Goal: Task Accomplishment & Management: Complete application form

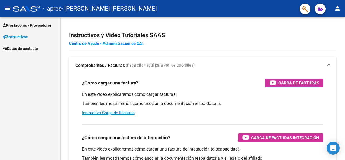
click at [33, 24] on span "Prestadores / Proveedores" at bounding box center [27, 25] width 49 height 6
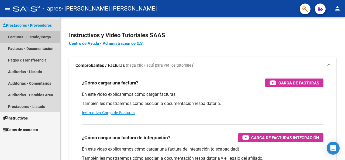
click at [31, 36] on link "Facturas - Listado/Carga" at bounding box center [30, 37] width 60 height 12
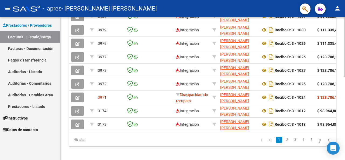
scroll to position [192, 0]
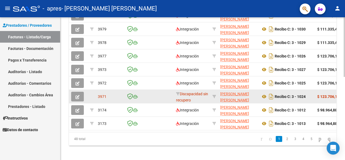
click at [76, 95] on icon "button" at bounding box center [77, 97] width 4 height 4
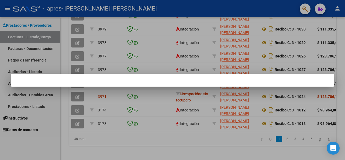
click at [77, 94] on div at bounding box center [172, 80] width 345 height 160
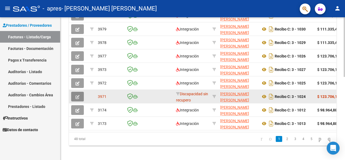
click at [76, 95] on icon "button" at bounding box center [77, 97] width 4 height 4
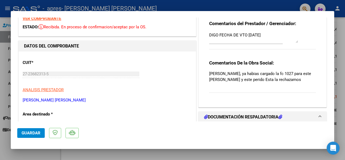
scroll to position [108, 0]
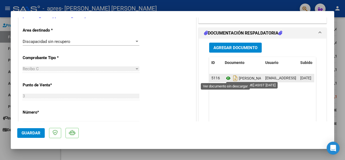
click at [225, 78] on icon at bounding box center [227, 78] width 7 height 6
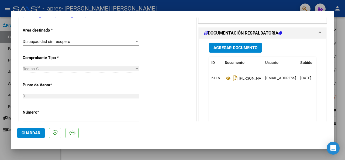
click at [0, 68] on div at bounding box center [172, 80] width 345 height 160
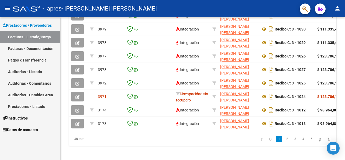
scroll to position [192, 0]
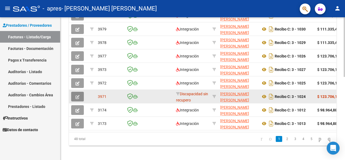
click at [76, 96] on icon "button" at bounding box center [77, 97] width 4 height 4
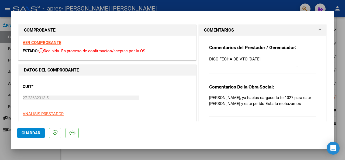
click at [51, 41] on strong "VER COMPROBANTE" at bounding box center [42, 42] width 38 height 5
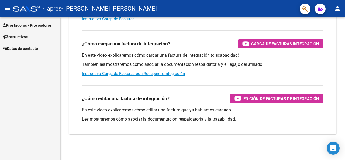
scroll to position [93, 0]
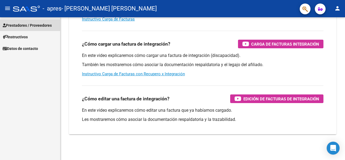
click at [40, 23] on span "Prestadores / Proveedores" at bounding box center [27, 25] width 49 height 6
click at [40, 25] on span "Prestadores / Proveedores" at bounding box center [27, 25] width 49 height 6
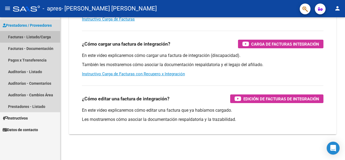
click at [34, 36] on link "Facturas - Listado/Carga" at bounding box center [30, 37] width 60 height 12
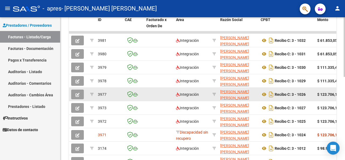
scroll to position [170, 0]
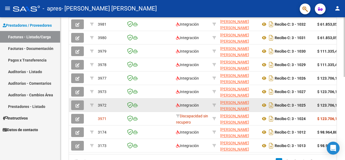
click at [78, 104] on icon "button" at bounding box center [77, 105] width 4 height 4
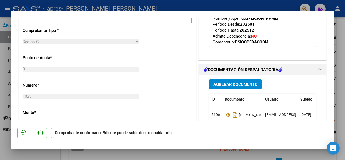
scroll to position [161, 0]
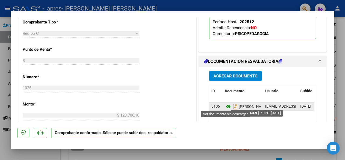
click at [225, 105] on icon at bounding box center [227, 106] width 7 height 6
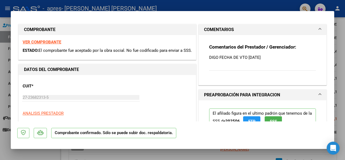
scroll to position [0, 0]
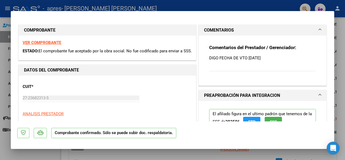
click at [58, 43] on strong "VER COMPROBANTE" at bounding box center [42, 42] width 38 height 5
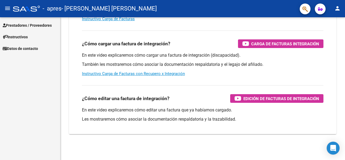
scroll to position [93, 0]
click at [34, 24] on span "Prestadores / Proveedores" at bounding box center [27, 25] width 49 height 6
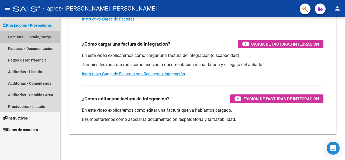
click at [29, 37] on link "Facturas - Listado/Carga" at bounding box center [30, 37] width 60 height 12
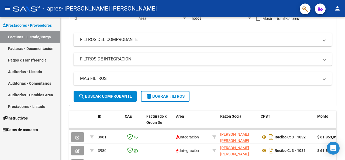
scroll to position [170, 0]
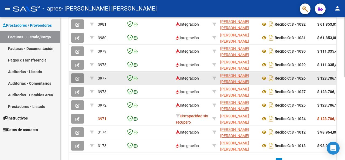
click at [78, 78] on icon "button" at bounding box center [77, 78] width 4 height 4
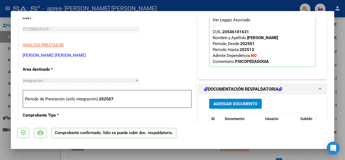
scroll to position [94, 0]
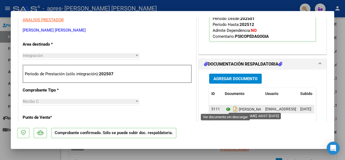
click at [225, 108] on icon at bounding box center [227, 109] width 7 height 6
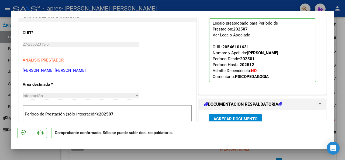
scroll to position [0, 0]
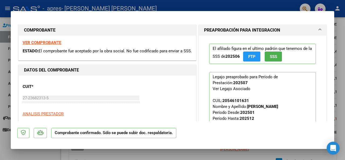
click at [37, 43] on strong "VER COMPROBANTE" at bounding box center [42, 42] width 38 height 5
click at [0, 61] on div at bounding box center [172, 80] width 345 height 160
type input "$ 0,00"
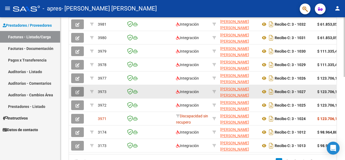
click at [78, 91] on icon "button" at bounding box center [77, 92] width 4 height 4
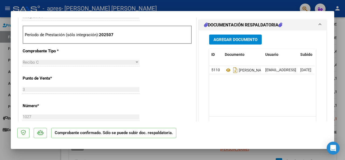
scroll to position [135, 0]
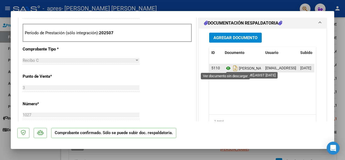
click at [226, 68] on icon at bounding box center [227, 68] width 7 height 6
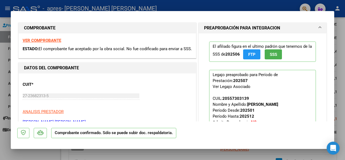
scroll to position [0, 0]
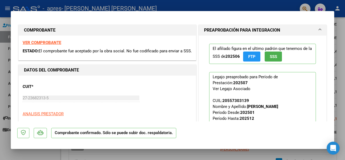
click at [48, 42] on strong "VER COMPROBANTE" at bounding box center [42, 42] width 38 height 5
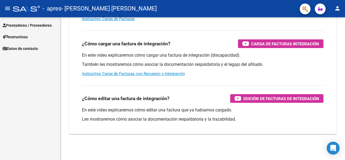
scroll to position [93, 0]
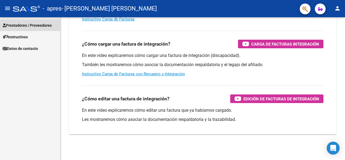
click at [33, 24] on span "Prestadores / Proveedores" at bounding box center [27, 25] width 49 height 6
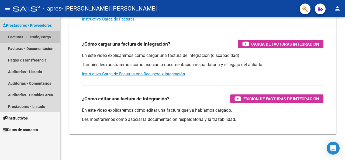
click at [36, 37] on link "Facturas - Listado/Carga" at bounding box center [30, 37] width 60 height 12
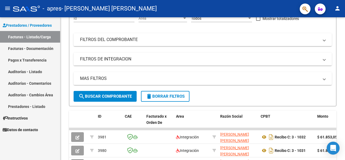
scroll to position [170, 0]
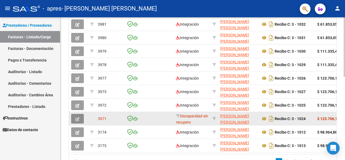
click at [78, 118] on icon "button" at bounding box center [77, 119] width 4 height 4
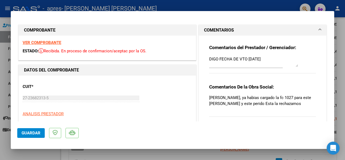
click at [211, 65] on textarea "DIGO FECHA DE VTO [DATE]" at bounding box center [253, 61] width 89 height 11
click at [269, 59] on textarea "DIGO FECHA DE VTO [DATE]" at bounding box center [253, 61] width 89 height 11
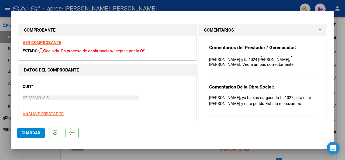
scroll to position [19, 0]
type textarea "DIGO FECHA DE VTO [DATE] [PERSON_NAME] y [PERSON_NAME]: La factura 1027 corresp…"
click at [36, 134] on span "Guardar" at bounding box center [31, 132] width 19 height 5
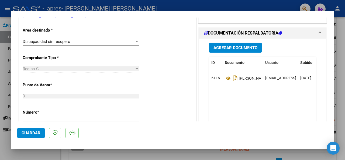
scroll to position [0, 0]
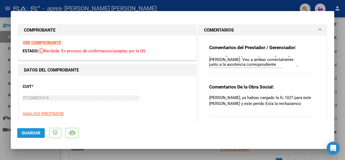
click at [37, 132] on span "Guardar" at bounding box center [31, 132] width 19 height 5
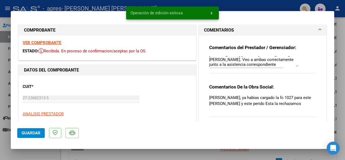
click at [0, 104] on div at bounding box center [172, 80] width 345 height 160
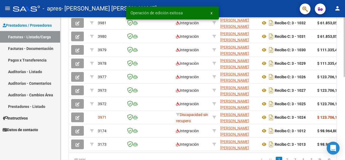
scroll to position [170, 0]
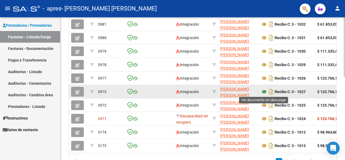
click at [263, 89] on icon at bounding box center [263, 91] width 7 height 6
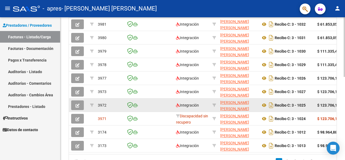
click at [74, 104] on button "button" at bounding box center [77, 105] width 13 height 10
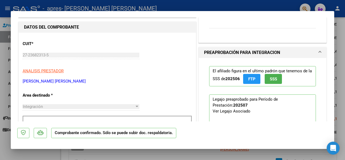
scroll to position [54, 0]
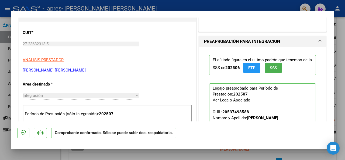
click at [0, 60] on div at bounding box center [172, 80] width 345 height 160
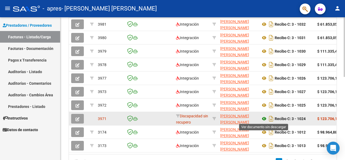
click at [262, 117] on icon at bounding box center [263, 118] width 7 height 6
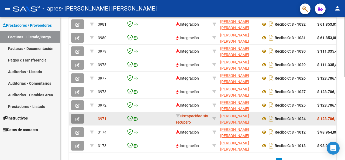
click at [75, 115] on button "button" at bounding box center [77, 119] width 13 height 10
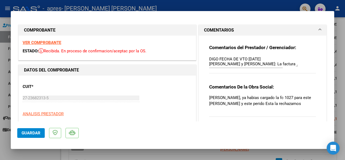
click at [50, 43] on strong "VER COMPROBANTE" at bounding box center [42, 42] width 38 height 5
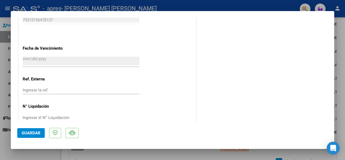
scroll to position [312, 0]
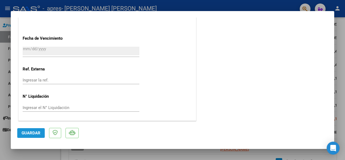
click at [41, 133] on button "Guardar" at bounding box center [30, 133] width 27 height 10
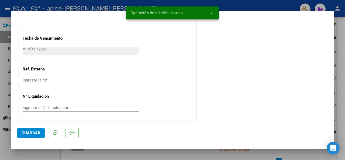
click at [0, 86] on div at bounding box center [172, 80] width 345 height 160
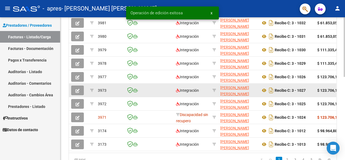
scroll to position [170, 0]
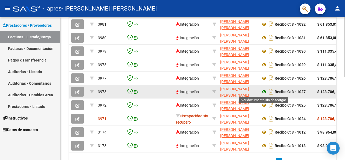
click at [264, 90] on icon at bounding box center [263, 91] width 7 height 6
click at [75, 89] on button "button" at bounding box center [77, 92] width 13 height 10
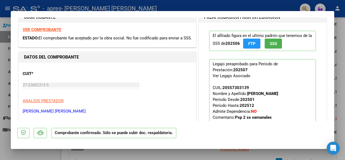
scroll to position [0, 0]
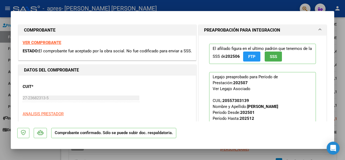
click at [40, 42] on strong "VER COMPROBANTE" at bounding box center [42, 42] width 38 height 5
click at [318, 29] on span at bounding box center [319, 30] width 2 height 6
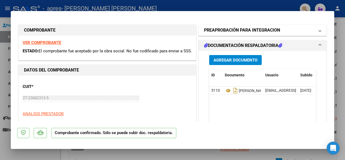
click at [318, 31] on span at bounding box center [319, 30] width 2 height 6
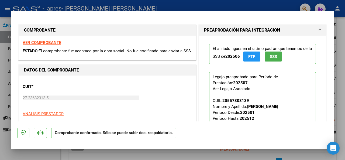
click at [317, 29] on mat-expansion-panel-header "PREAPROBACIÓN PARA INTEGRACION" at bounding box center [262, 30] width 128 height 11
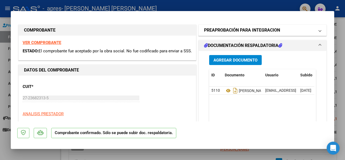
click at [318, 29] on span at bounding box center [319, 30] width 2 height 6
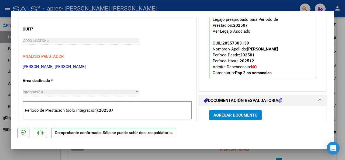
scroll to position [42, 0]
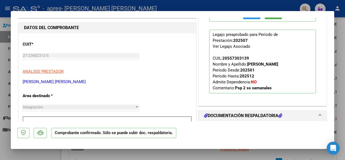
click at [224, 44] on div "Ver Legajo Asociado" at bounding box center [231, 46] width 38 height 6
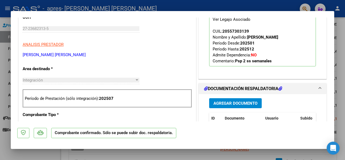
scroll to position [0, 0]
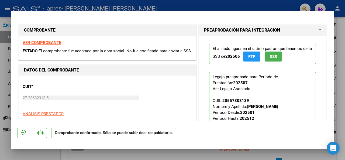
click at [339, 62] on div at bounding box center [172, 80] width 345 height 160
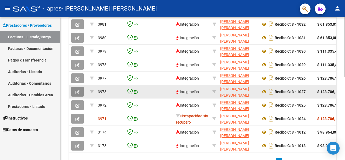
click at [78, 90] on icon "button" at bounding box center [77, 92] width 4 height 4
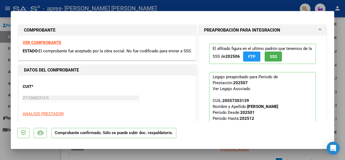
click at [6, 100] on div at bounding box center [172, 80] width 345 height 160
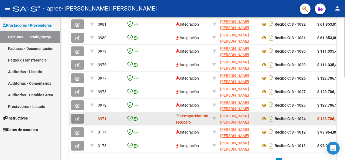
click at [76, 117] on icon "button" at bounding box center [77, 119] width 4 height 4
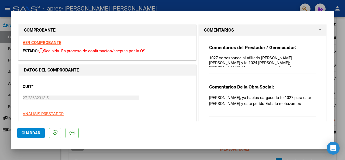
scroll to position [19, 0]
click at [244, 64] on textarea "DIGO FECHA DE VTO [DATE] [PERSON_NAME] y [PERSON_NAME]: La factura 1027 corresp…" at bounding box center [253, 61] width 89 height 11
type textarea "DIGO FECHA DE VTO [DATE] [PERSON_NAME] y [PERSON_NAME]: La factura 1027 corresp…"
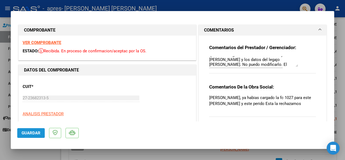
click at [22, 134] on span "Guardar" at bounding box center [31, 132] width 19 height 5
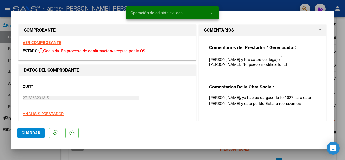
click at [2, 89] on div at bounding box center [172, 80] width 345 height 160
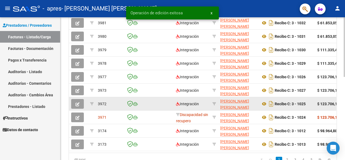
scroll to position [170, 0]
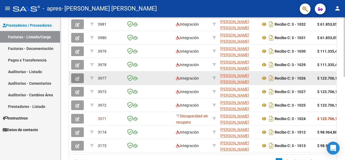
click at [75, 76] on icon "button" at bounding box center [77, 78] width 4 height 4
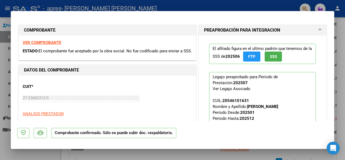
click at [4, 105] on div at bounding box center [172, 80] width 345 height 160
type input "$ 0,00"
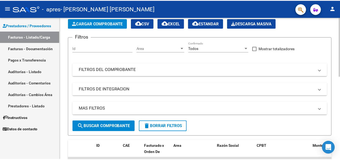
scroll to position [0, 0]
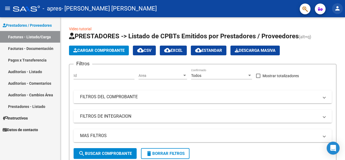
click at [338, 8] on mat-icon "person" at bounding box center [337, 8] width 6 height 6
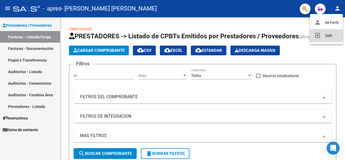
click at [326, 34] on button "exit_to_app Salir" at bounding box center [326, 35] width 33 height 13
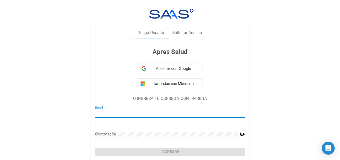
type input "[EMAIL_ADDRESS][DOMAIN_NAME]"
